Goal: Task Accomplishment & Management: Use online tool/utility

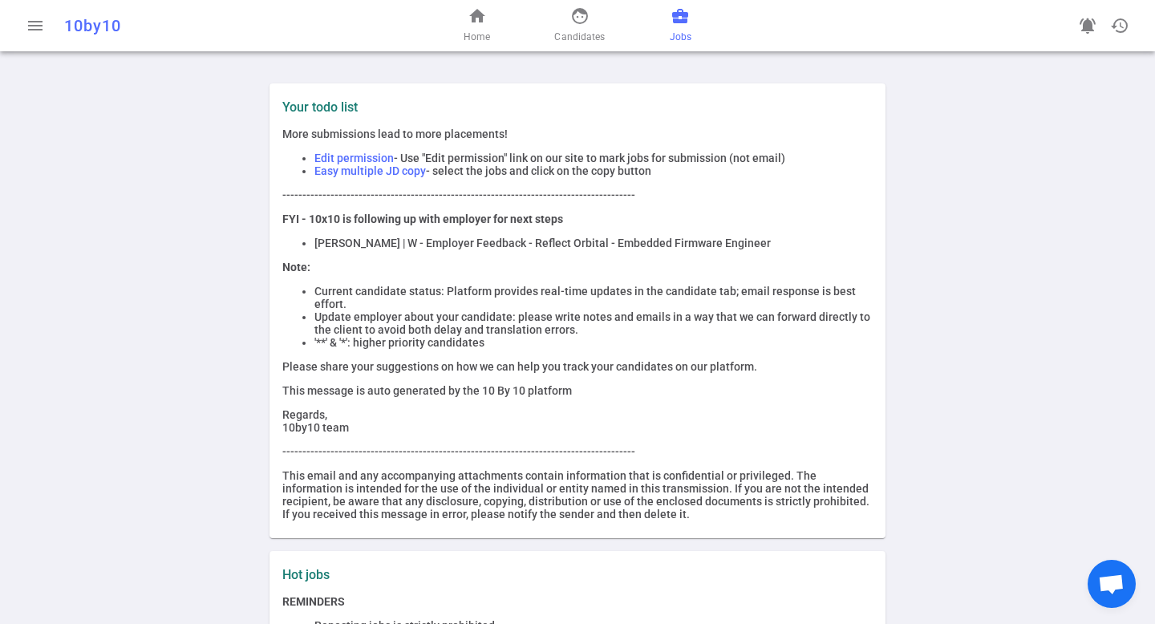
click at [680, 20] on span "business_center" at bounding box center [680, 15] width 19 height 19
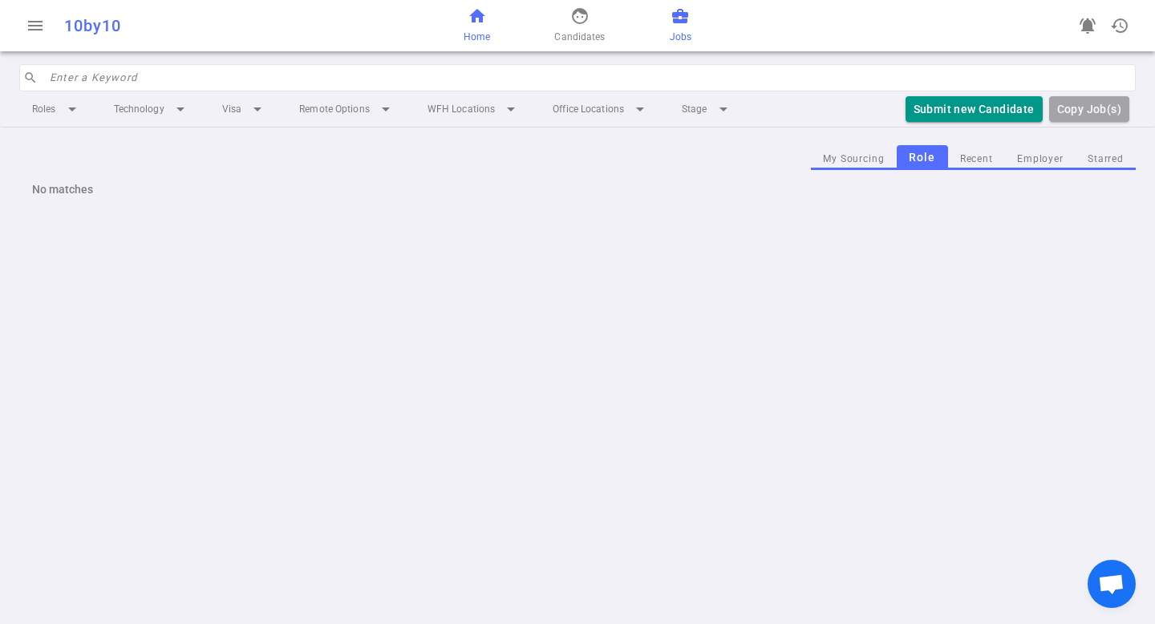
click at [471, 18] on span "home" at bounding box center [477, 15] width 19 height 19
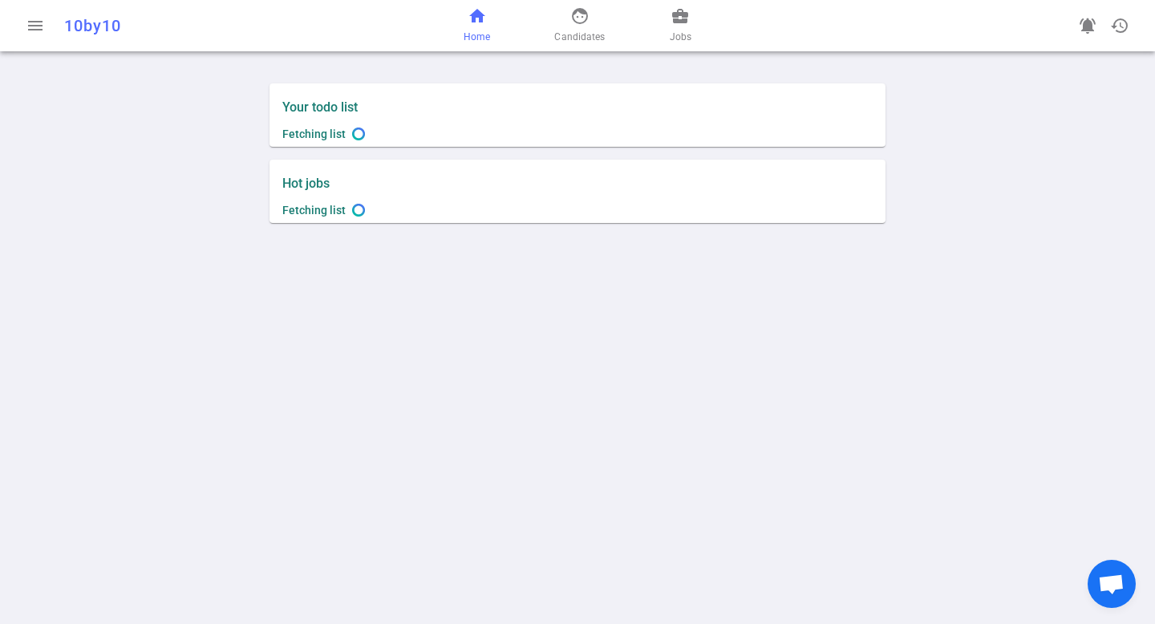
click at [471, 18] on span "home" at bounding box center [477, 15] width 19 height 19
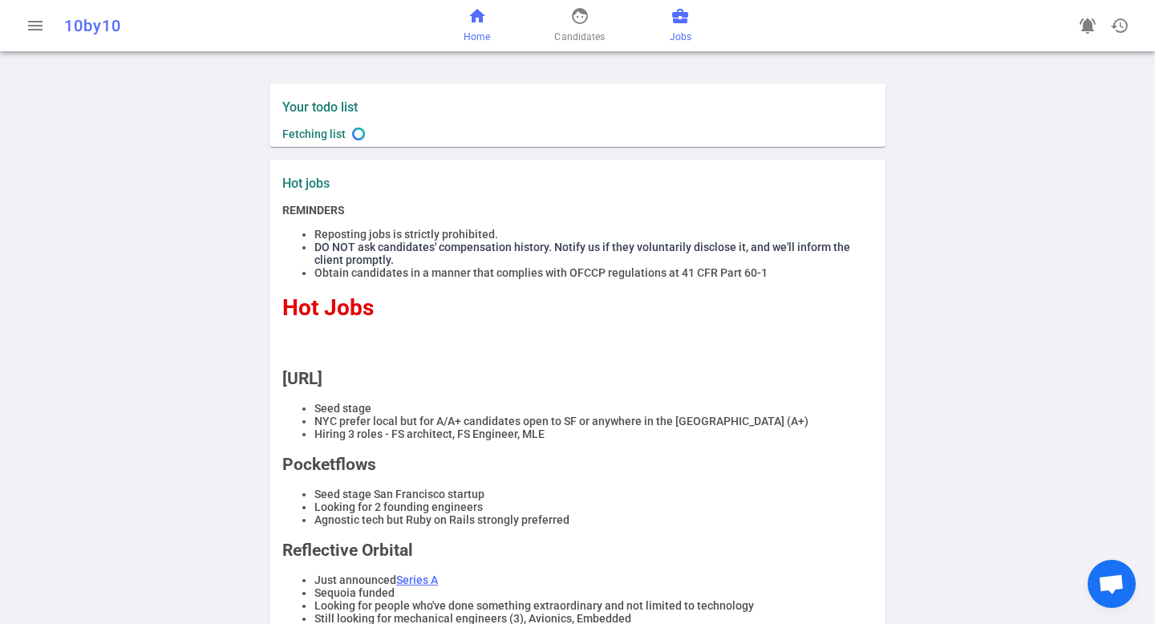
click at [675, 23] on span "business_center" at bounding box center [680, 15] width 19 height 19
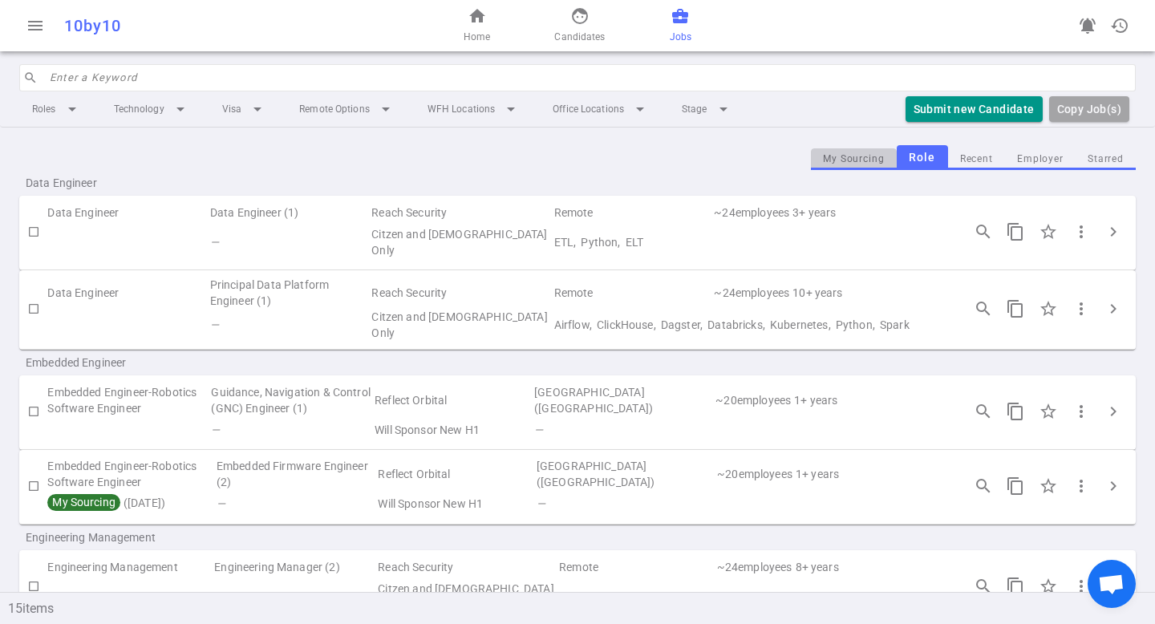
click at [845, 158] on button "My Sourcing" at bounding box center [854, 159] width 86 height 22
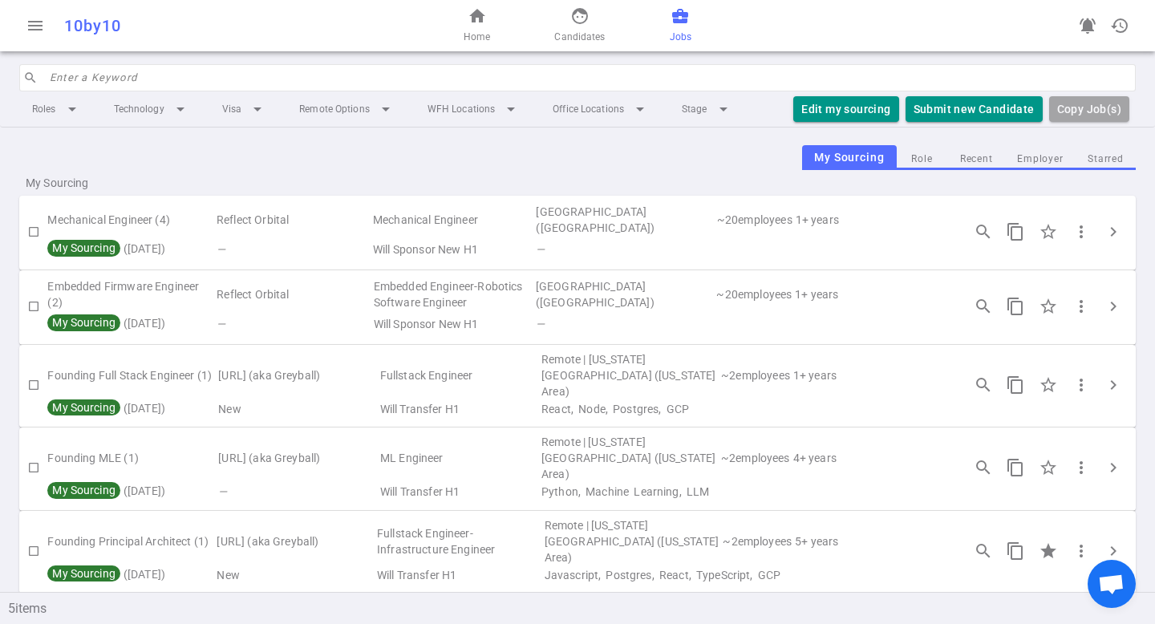
click at [926, 157] on button "Role" at bounding box center [922, 159] width 51 height 22
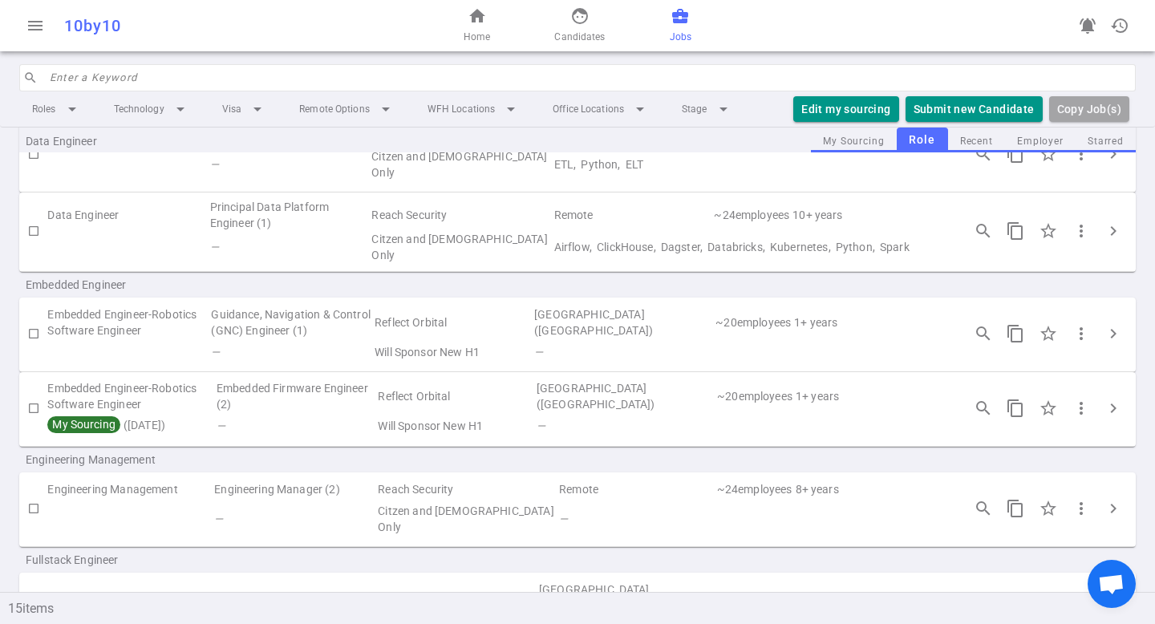
scroll to position [79, 0]
click at [37, 499] on input "checkbox" at bounding box center [33, 507] width 27 height 27
checkbox input "true"
click at [806, 109] on button "Edit my sourcing" at bounding box center [805, 109] width 105 height 26
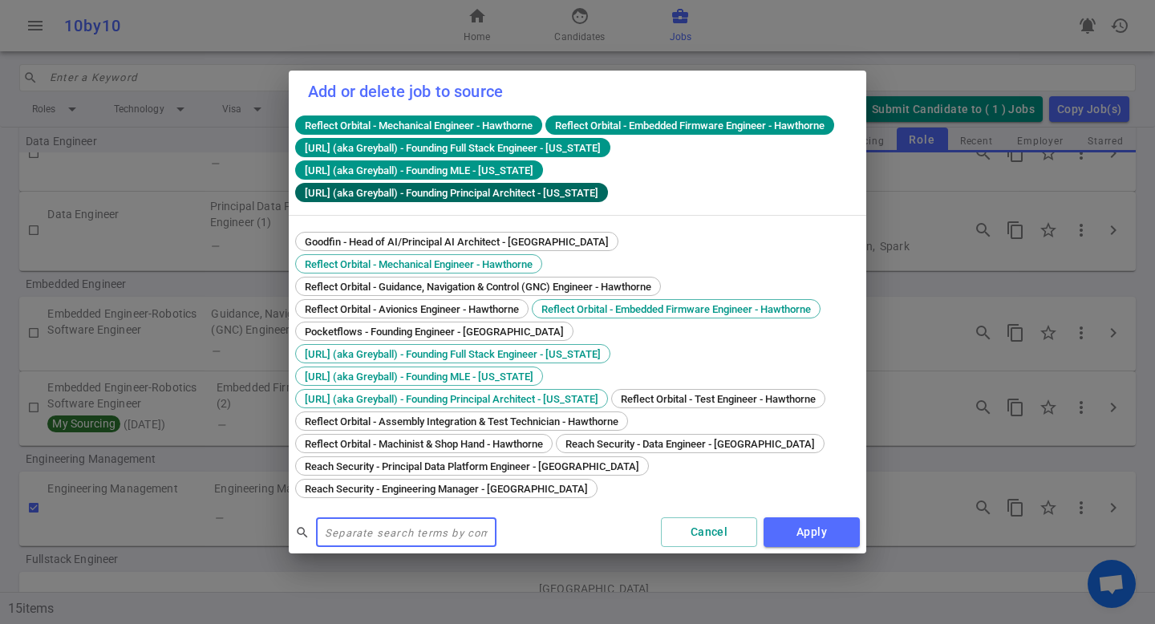
click at [486, 199] on span "[URL] (aka Greyball) - Founding Principal Architect - [US_STATE]" at bounding box center [451, 193] width 306 height 12
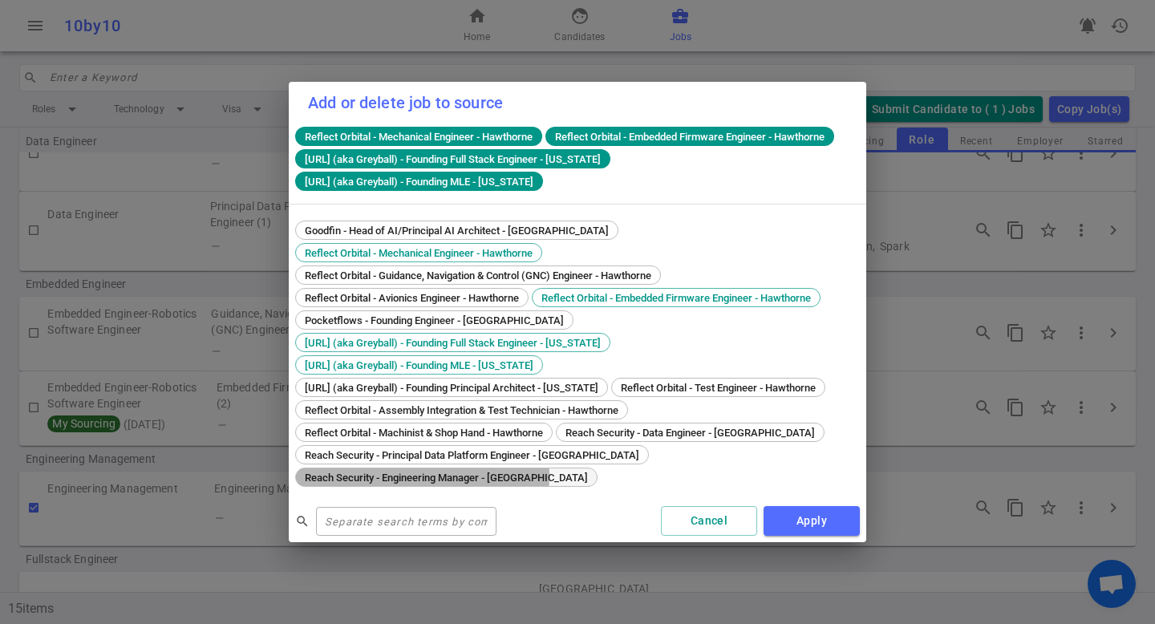
click at [379, 472] on span "Reach Security - Engineering Manager - [GEOGRAPHIC_DATA]" at bounding box center [446, 478] width 294 height 12
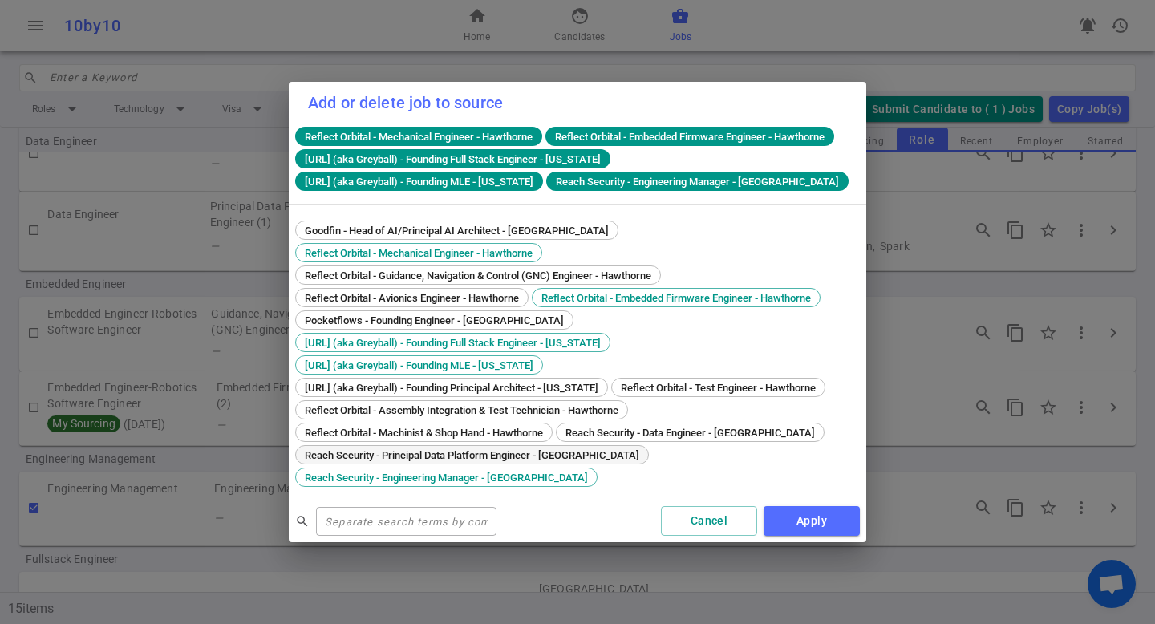
click at [366, 449] on span "Reach Security - Principal Data Platform Engineer - [GEOGRAPHIC_DATA]" at bounding box center [472, 455] width 346 height 12
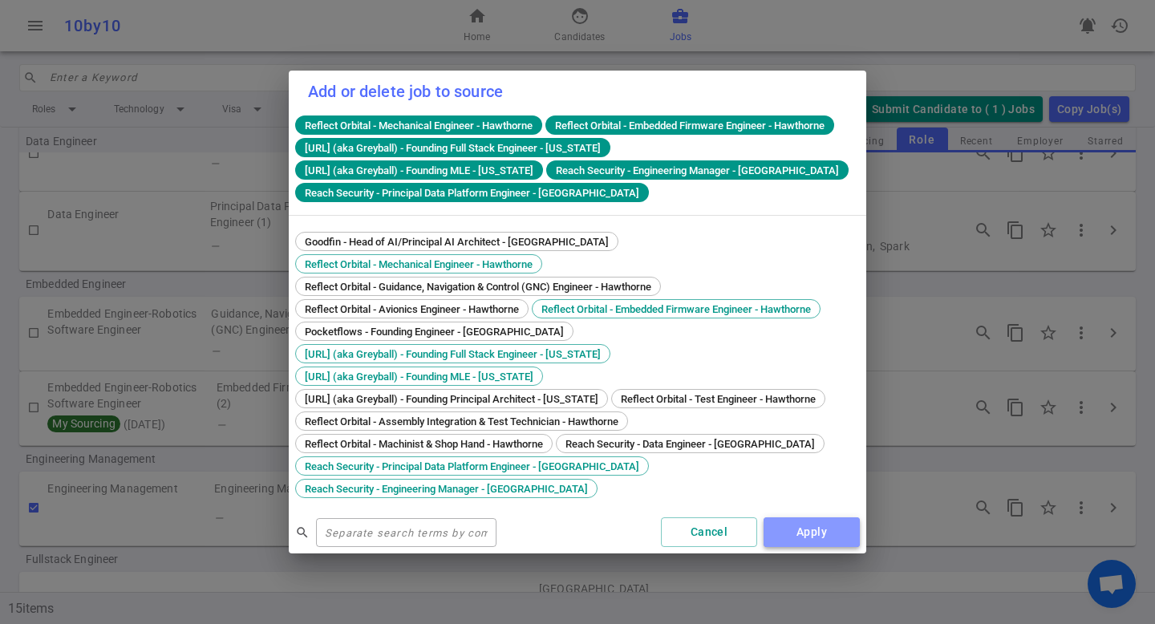
click at [828, 518] on button "Apply" at bounding box center [812, 533] width 96 height 30
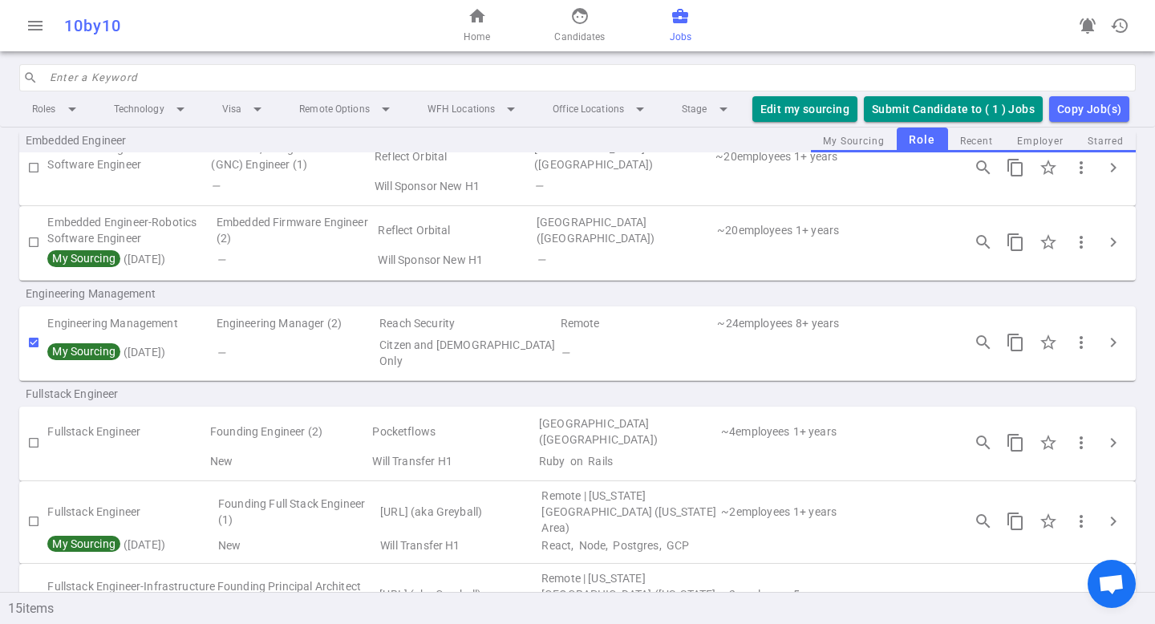
scroll to position [330, 0]
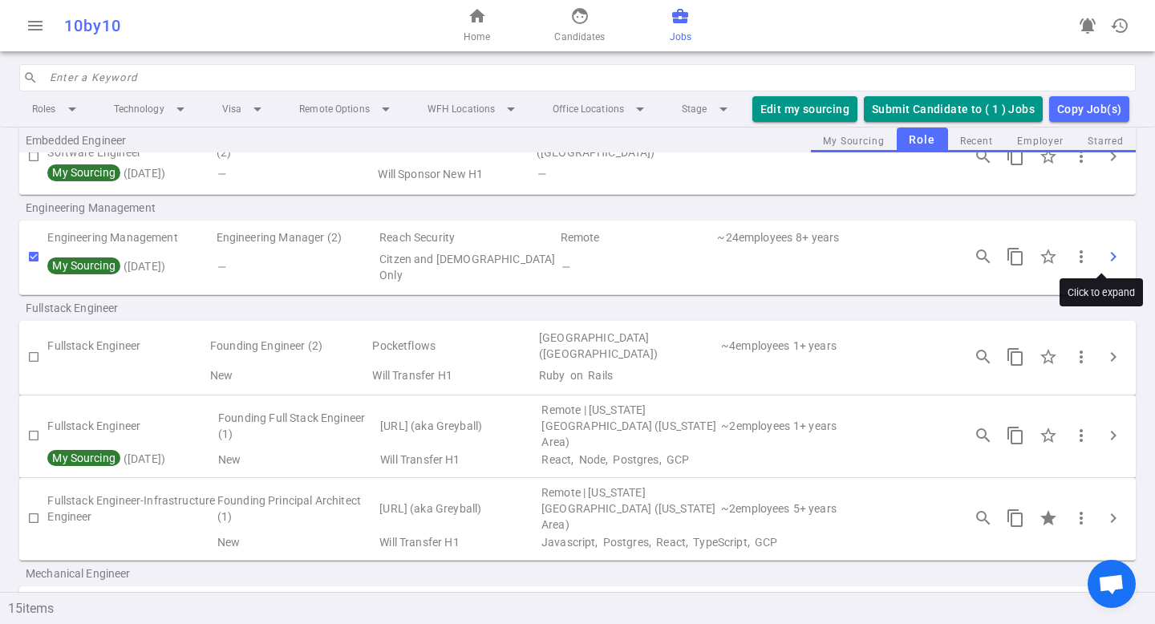
click at [1104, 254] on span "chevron_right" at bounding box center [1113, 256] width 19 height 19
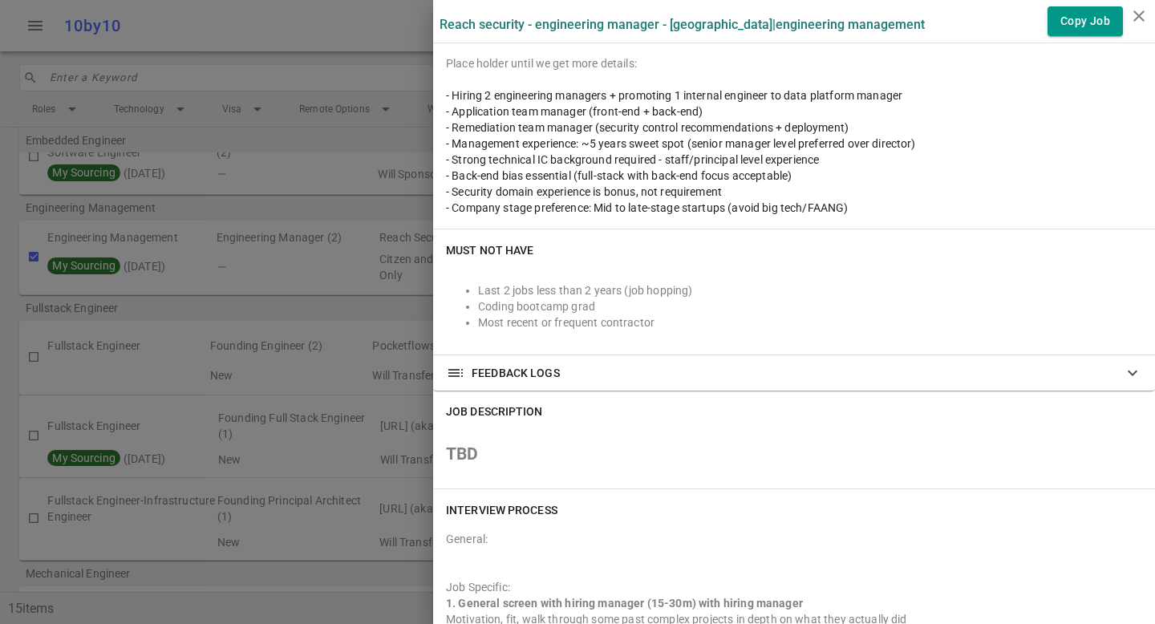
scroll to position [404, 0]
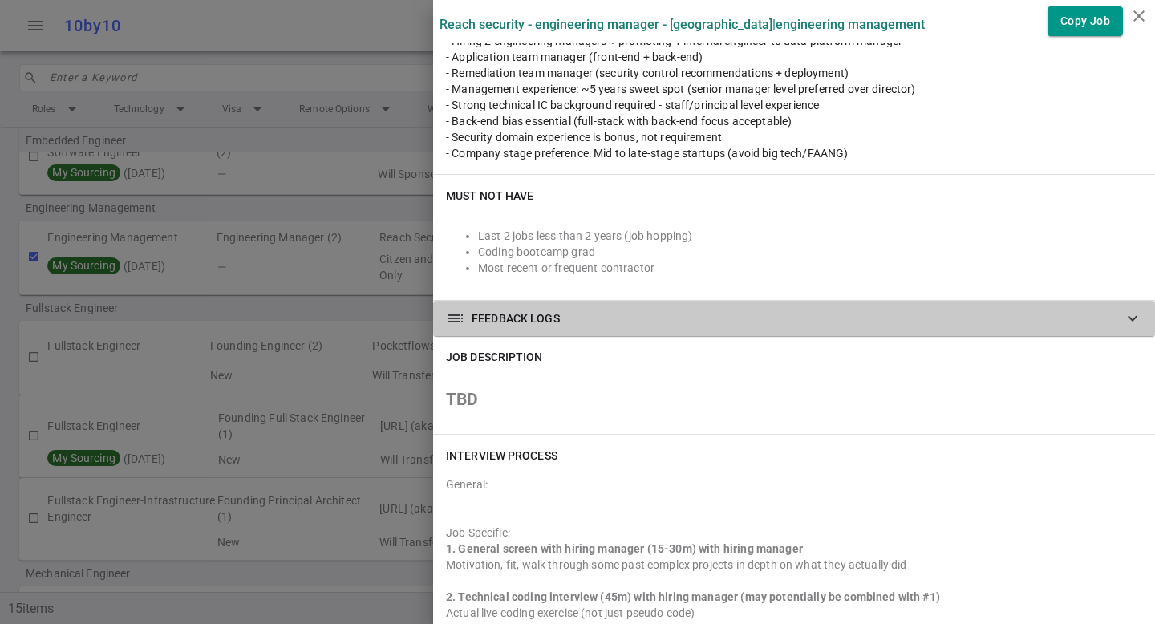
click at [513, 319] on span "FEEDBACK LOGS" at bounding box center [516, 319] width 88 height 16
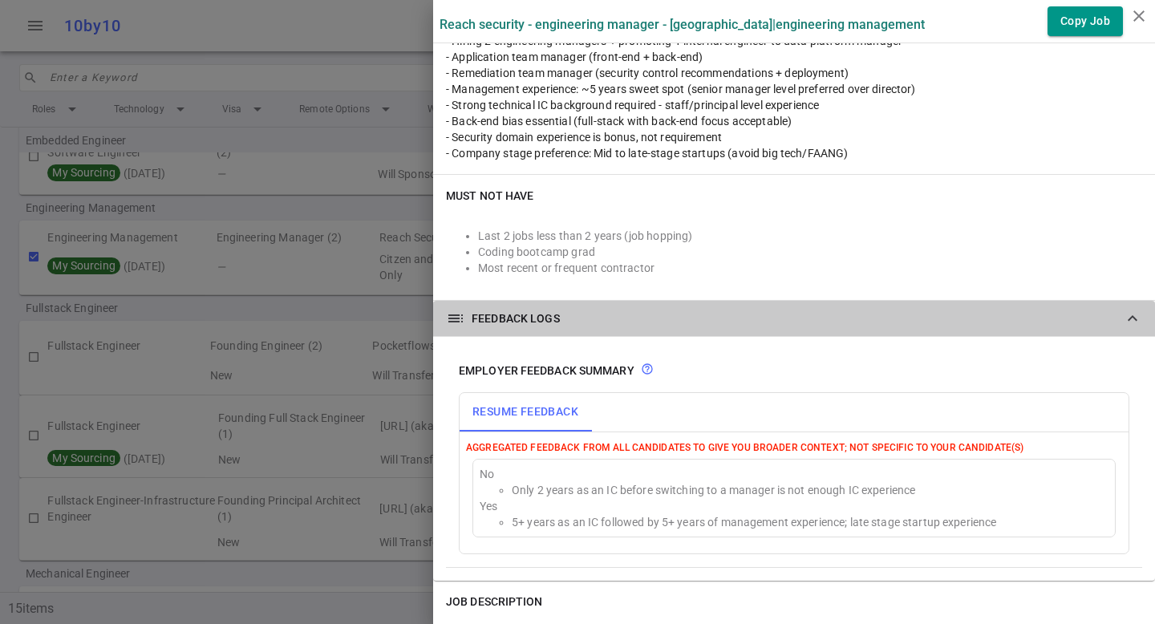
click at [513, 319] on span "FEEDBACK LOGS" at bounding box center [516, 319] width 88 height 16
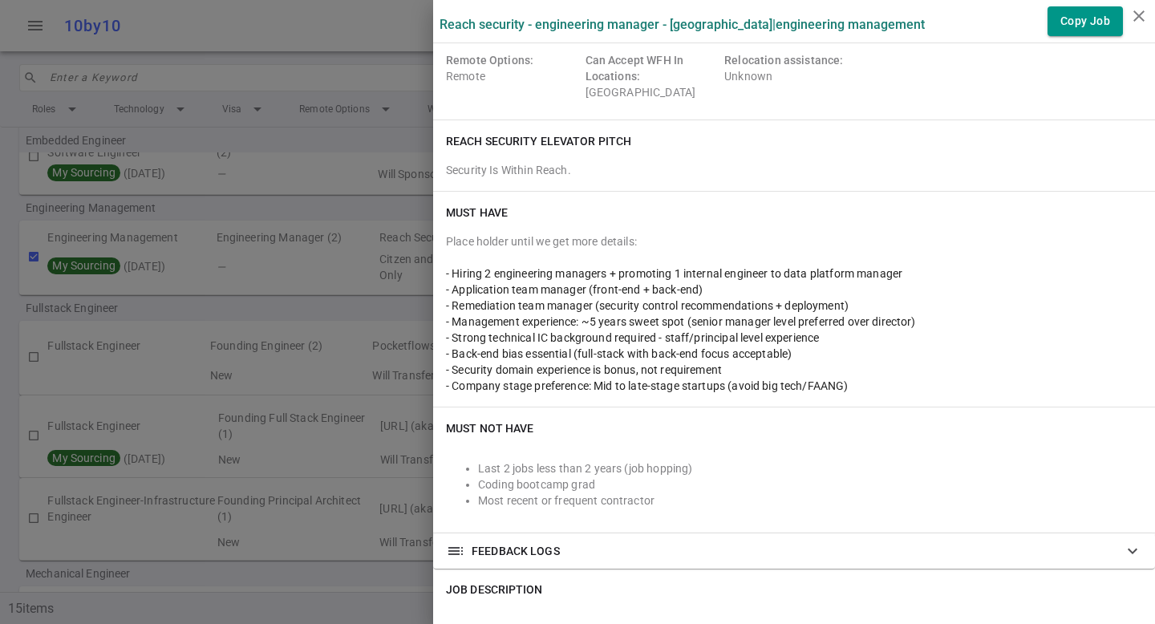
scroll to position [150, 0]
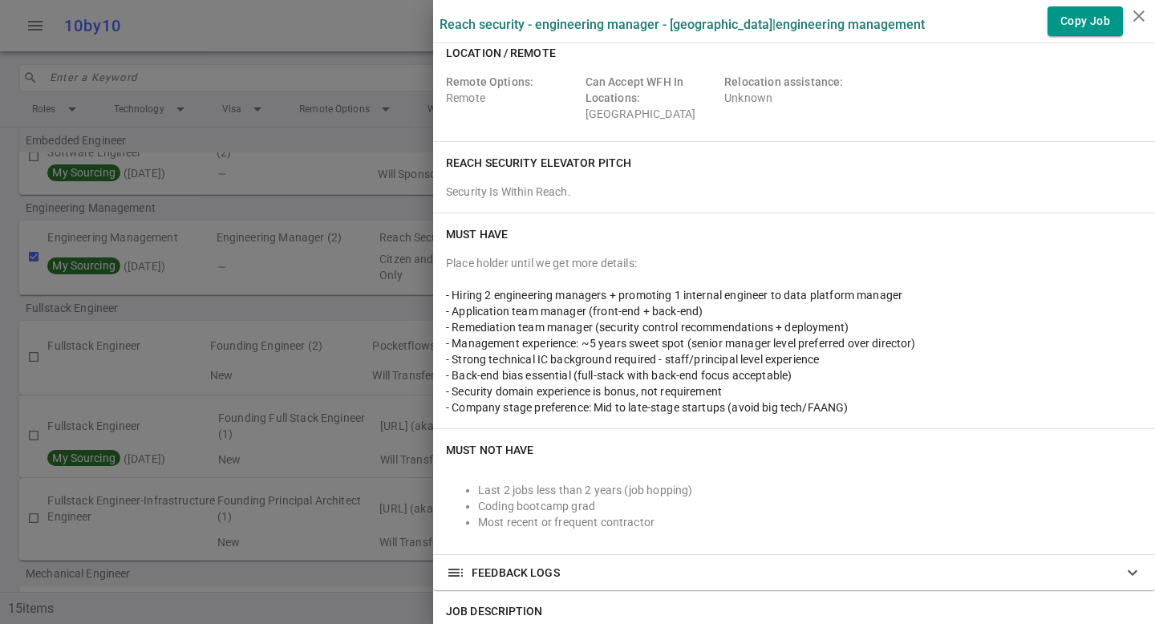
click at [449, 333] on div "- Remediation team manager (security control recommendations + deployment)" at bounding box center [794, 327] width 696 height 16
copy span "- Remediation team manager (security control recommendations + deployment)"
